Goal: Entertainment & Leisure: Consume media (video, audio)

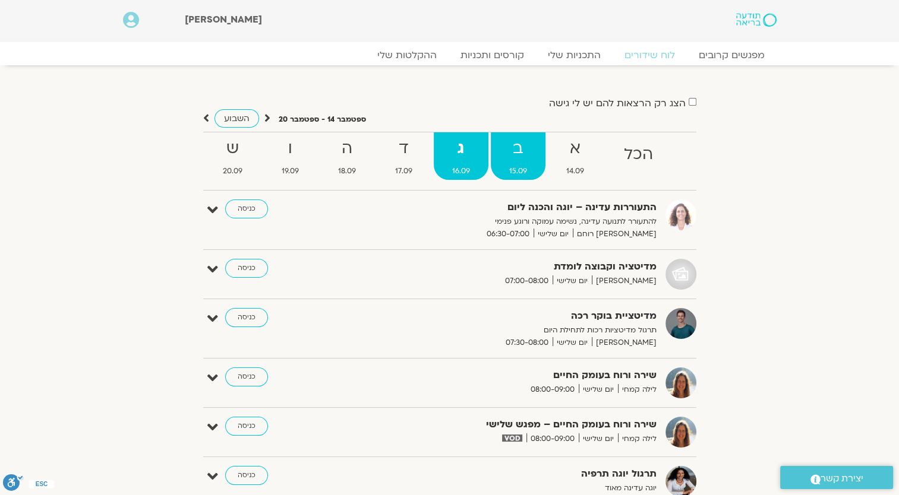
click at [525, 146] on strong "ב" at bounding box center [518, 148] width 55 height 27
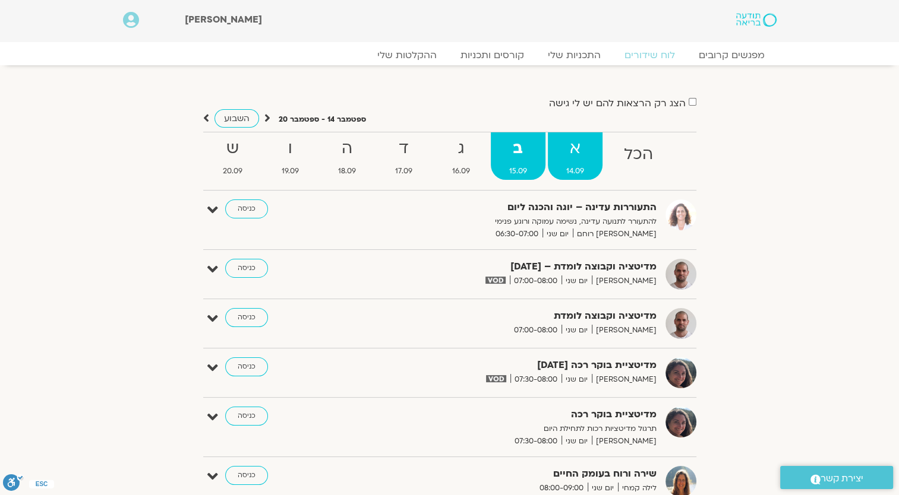
click at [577, 169] on span "14.09" at bounding box center [575, 171] width 55 height 12
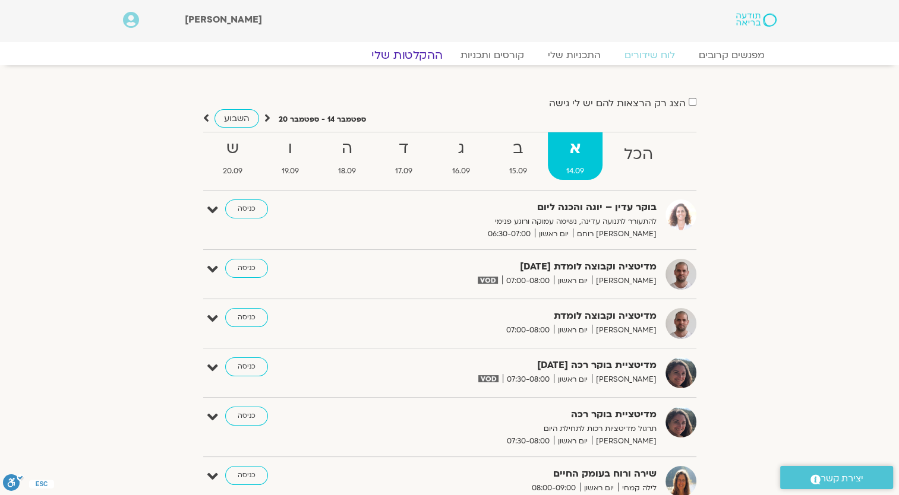
click at [412, 58] on link "ההקלטות שלי" at bounding box center [407, 55] width 100 height 14
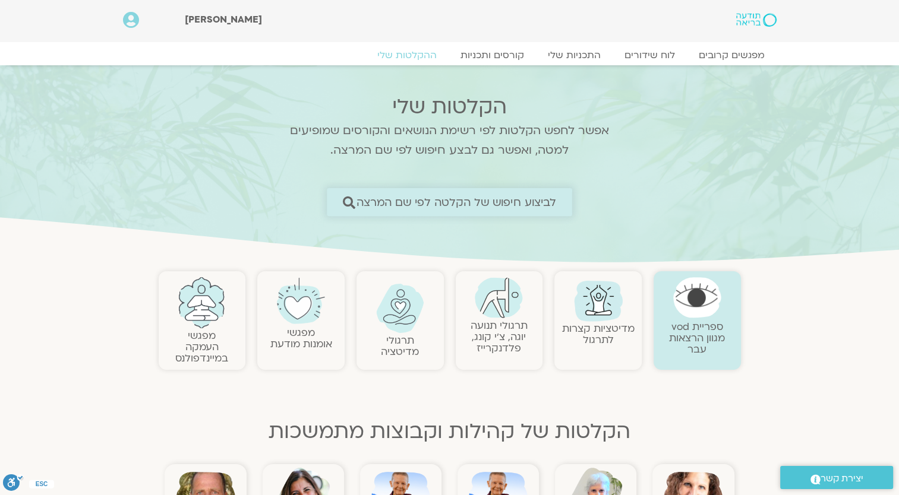
click at [501, 208] on span "לביצוע חיפוש של הקלטה לפי שם המרצה" at bounding box center [456, 202] width 200 height 12
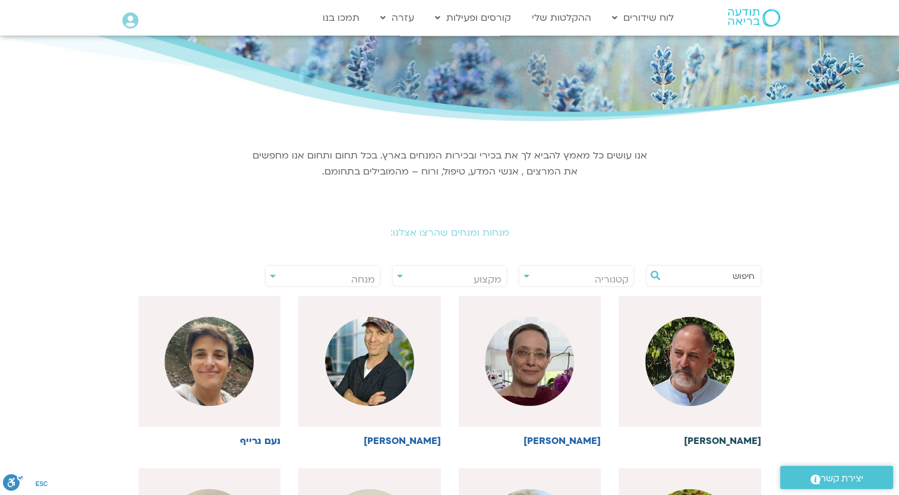
scroll to position [178, 0]
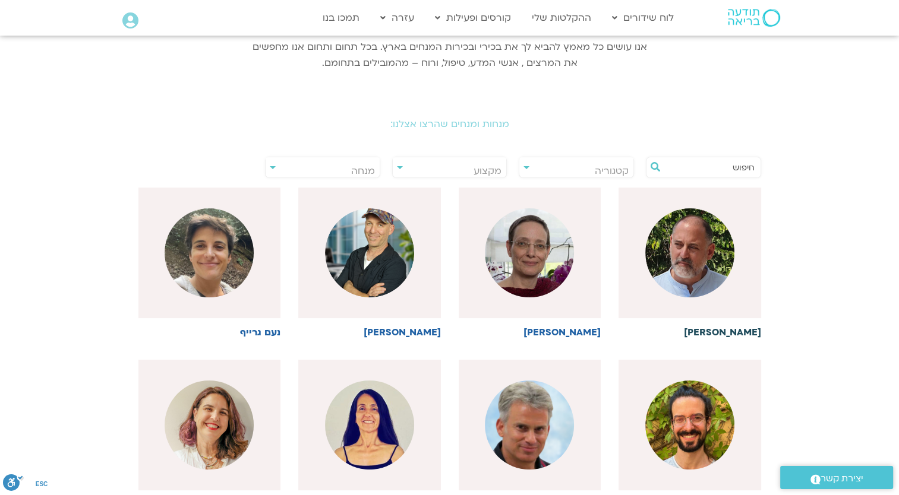
click at [698, 271] on img at bounding box center [689, 252] width 89 height 89
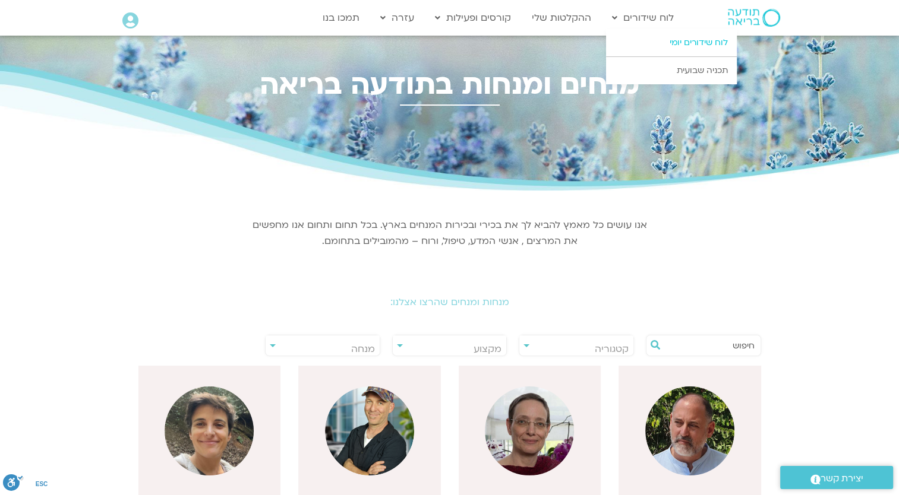
click at [664, 39] on link "לוח שידורים יומי" at bounding box center [671, 42] width 131 height 27
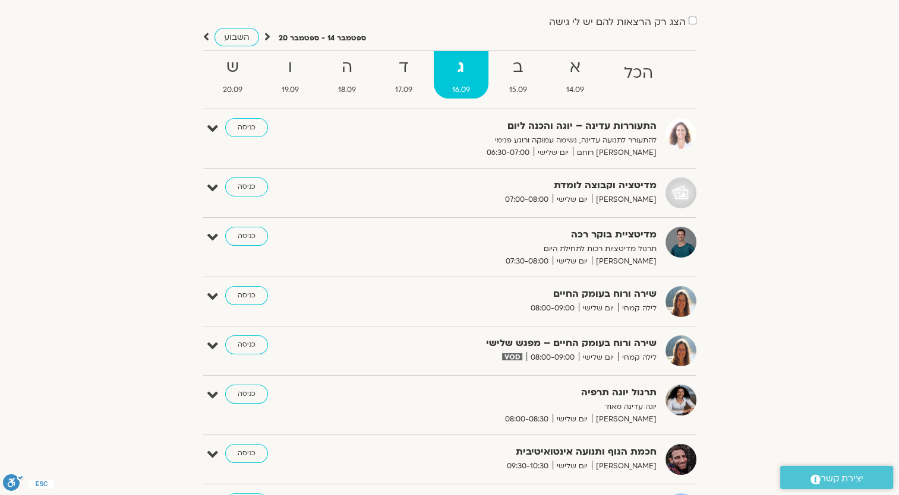
scroll to position [59, 0]
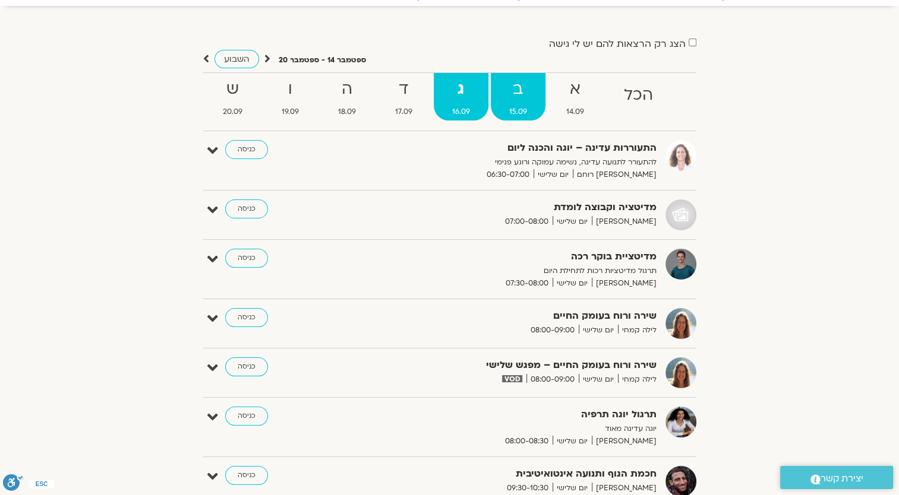
click at [532, 94] on strong "ב" at bounding box center [518, 89] width 55 height 27
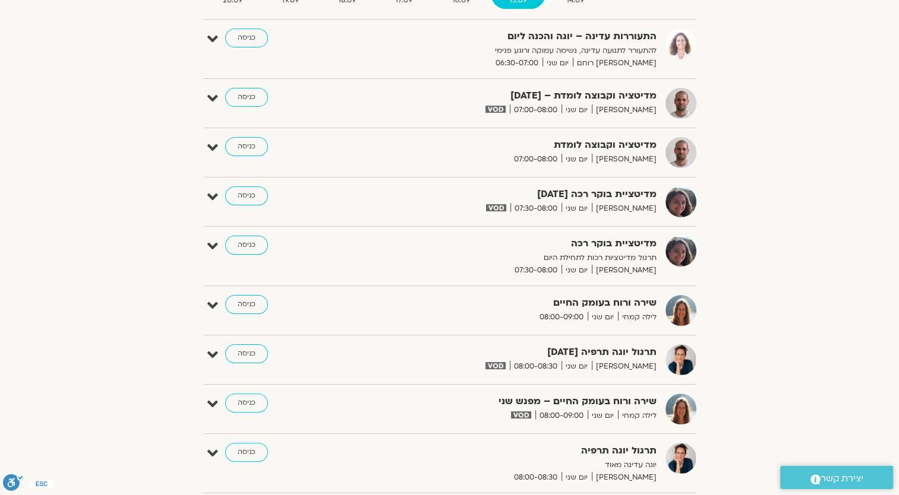
scroll to position [0, 0]
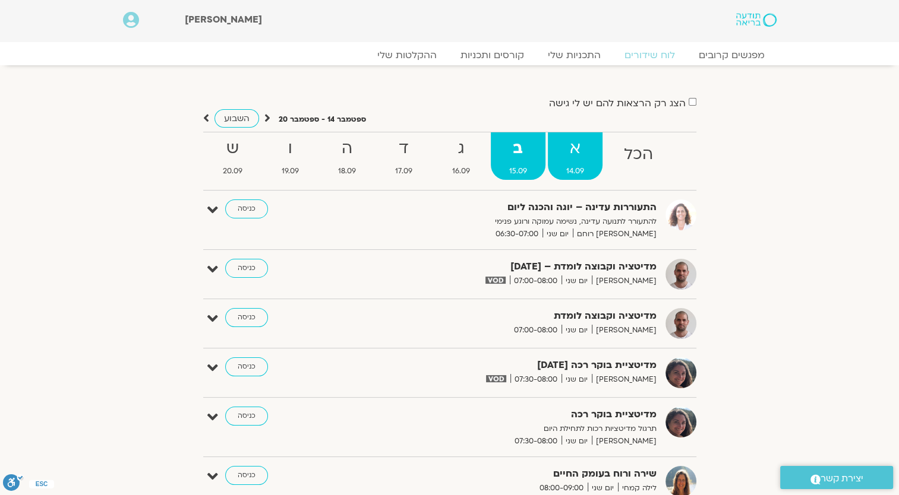
click at [584, 150] on strong "א" at bounding box center [575, 148] width 55 height 27
click at [523, 143] on strong "ב" at bounding box center [518, 148] width 55 height 27
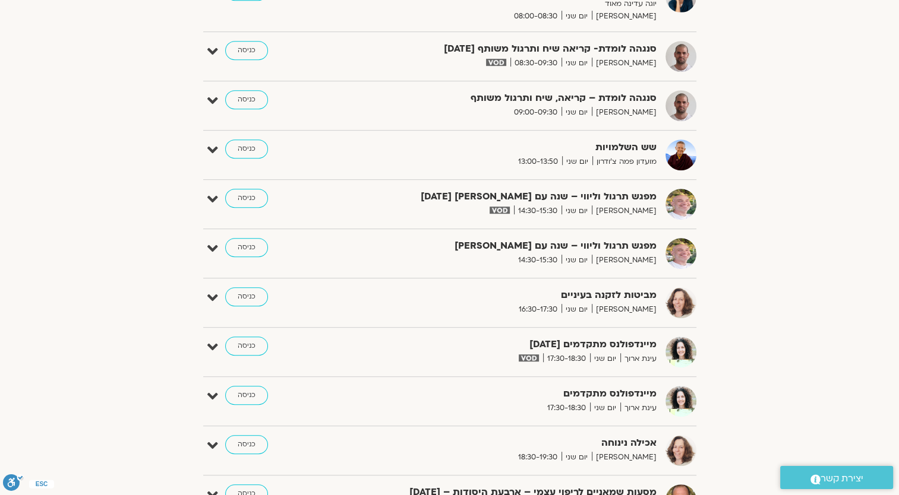
scroll to position [653, 0]
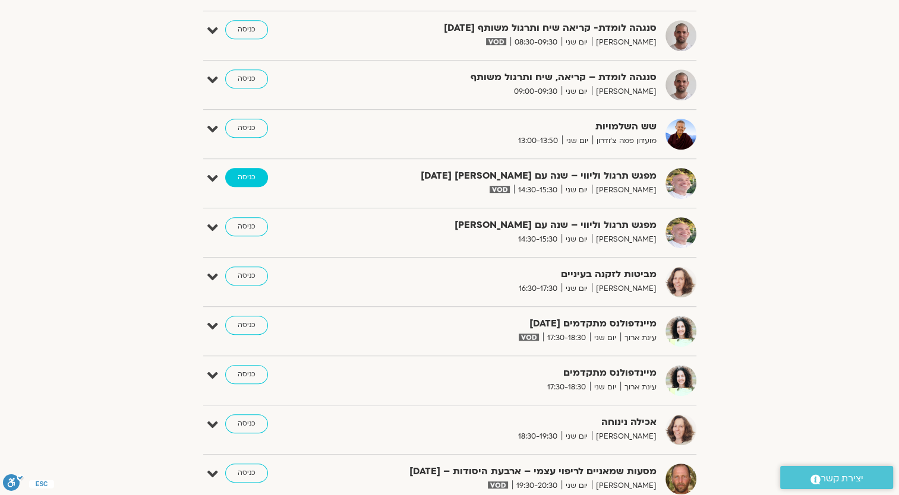
click at [253, 178] on link "כניסה" at bounding box center [246, 177] width 43 height 19
